Goal: Check status: Check status

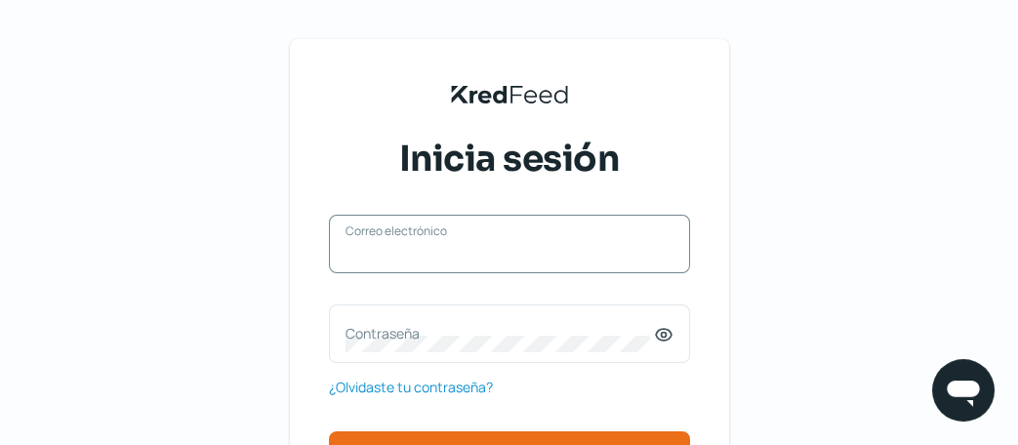
click at [378, 262] on input "Correo electrónico" at bounding box center [510, 254] width 328 height 18
type input "[PERSON_NAME][EMAIL_ADDRESS][PERSON_NAME][MEDICAL_DATA][DOMAIN_NAME]"
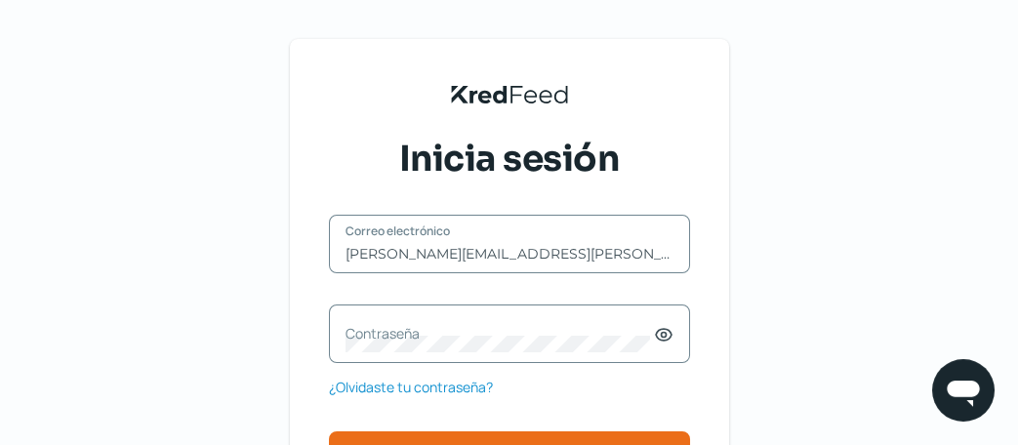
click at [445, 328] on label "Contraseña" at bounding box center [500, 333] width 308 height 19
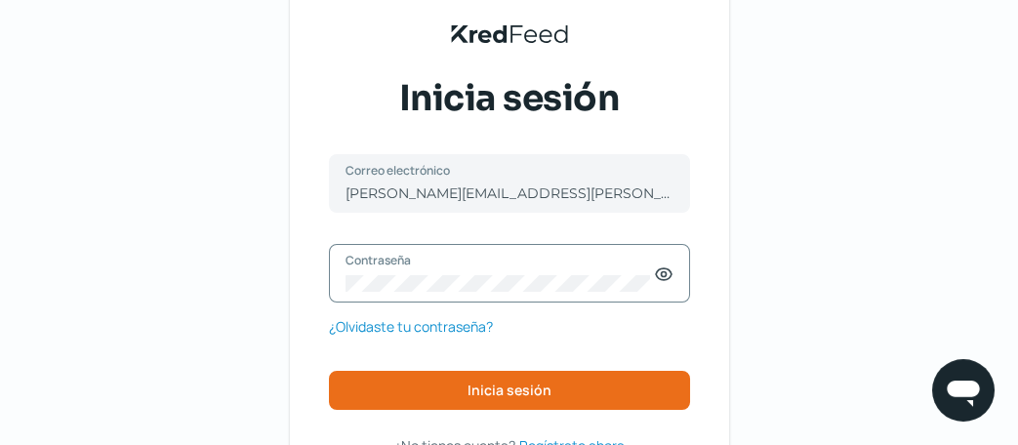
scroll to position [186, 0]
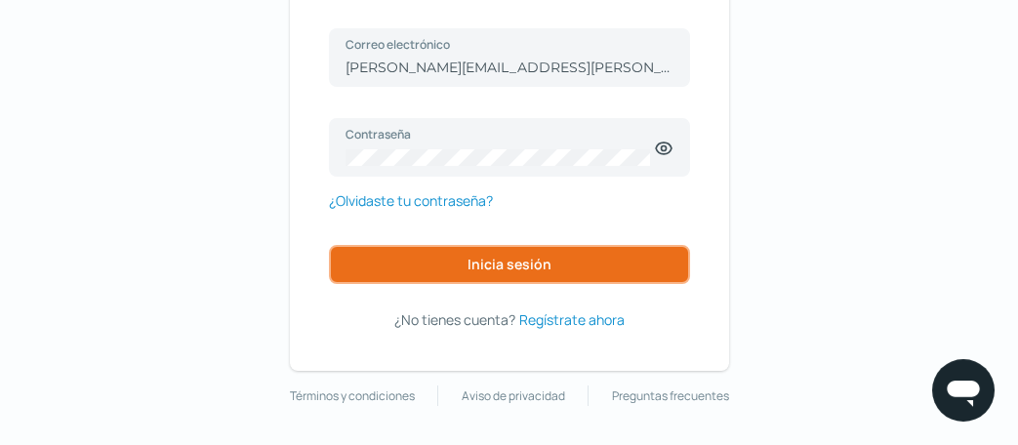
click at [573, 259] on button "Inicia sesión" at bounding box center [509, 264] width 361 height 39
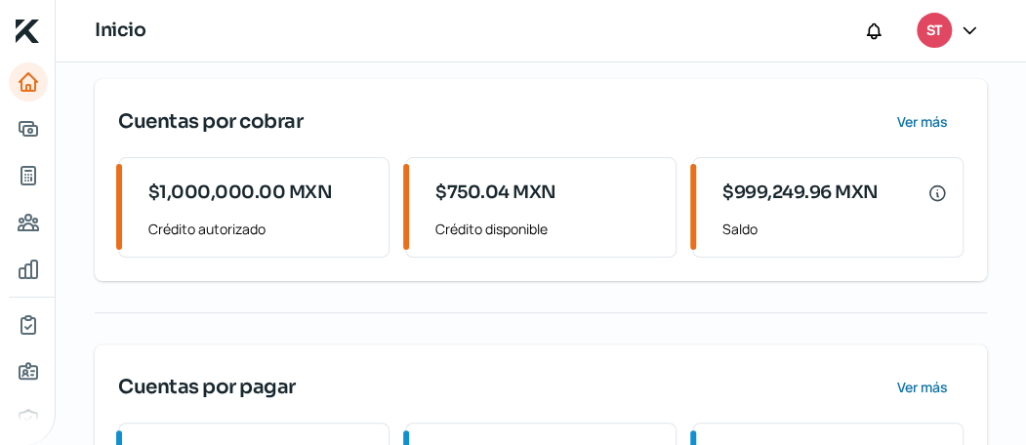
scroll to position [293, 0]
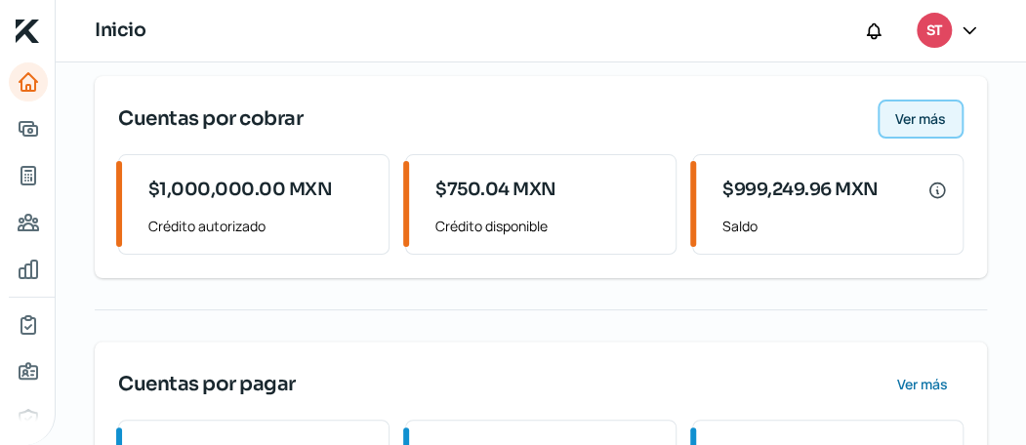
click at [905, 121] on span "Ver más" at bounding box center [920, 119] width 51 height 14
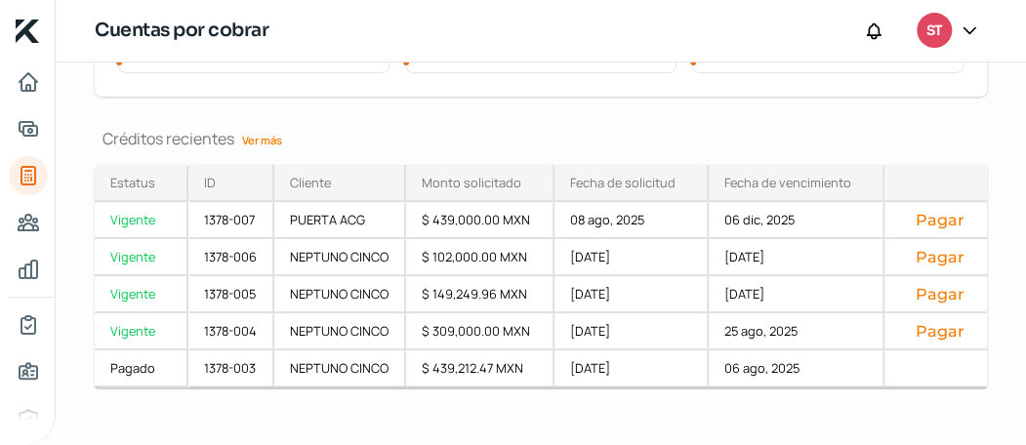
scroll to position [285, 0]
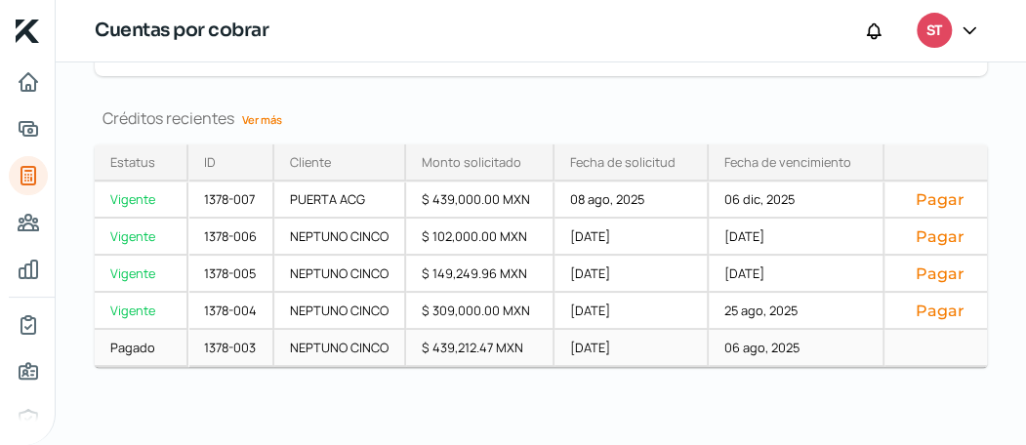
click at [667, 338] on div "[DATE]" at bounding box center [631, 348] width 154 height 37
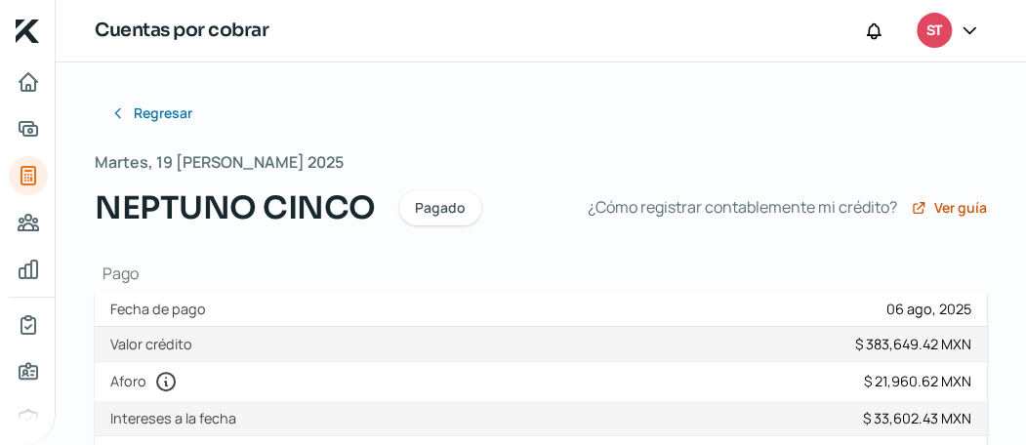
scroll to position [97, 0]
